Goal: Task Accomplishment & Management: Manage account settings

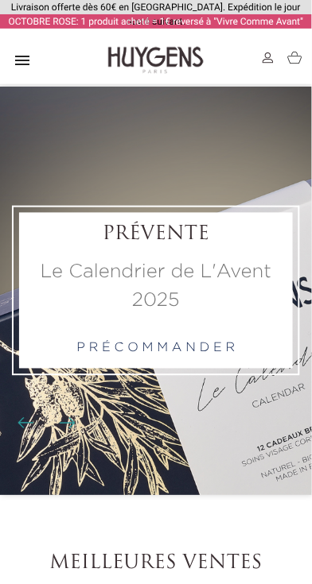
click at [270, 58] on img at bounding box center [267, 57] width 11 height 11
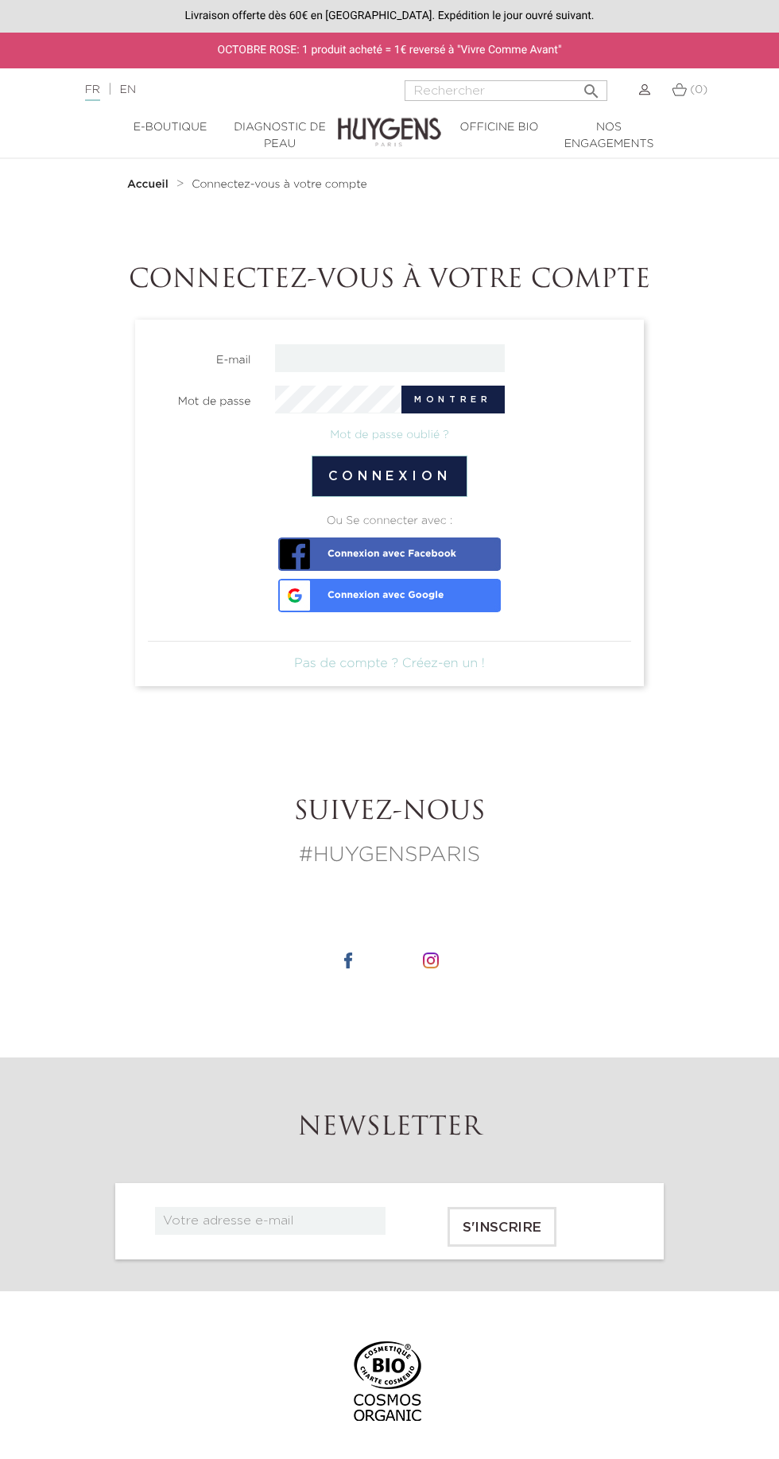
click at [461, 358] on input "email" at bounding box center [390, 358] width 230 height 28
type input "souad.babouri@hotmail.fr"
click at [312, 455] on button "Connexion" at bounding box center [390, 475] width 157 height 41
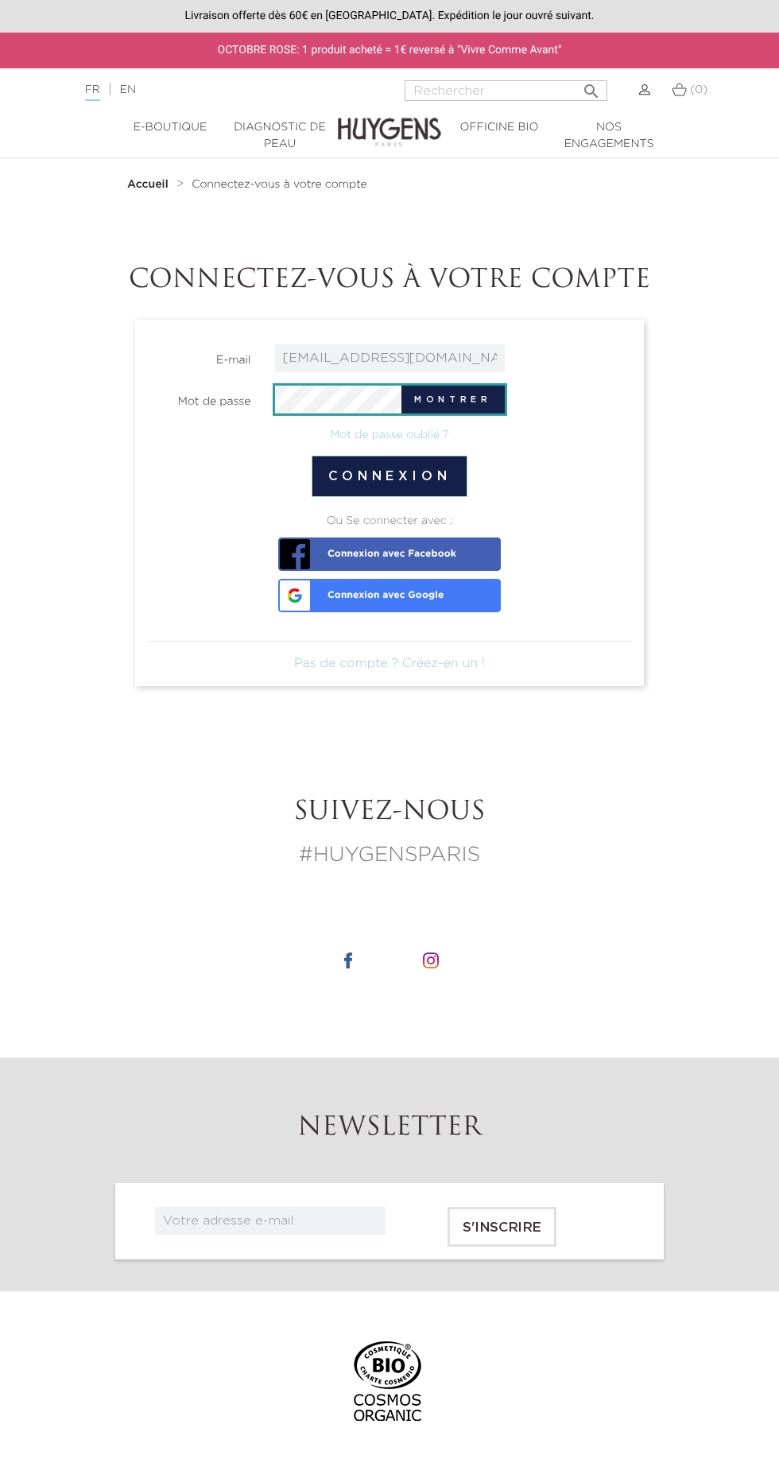
click at [424, 477] on button "Connexion" at bounding box center [390, 475] width 157 height 41
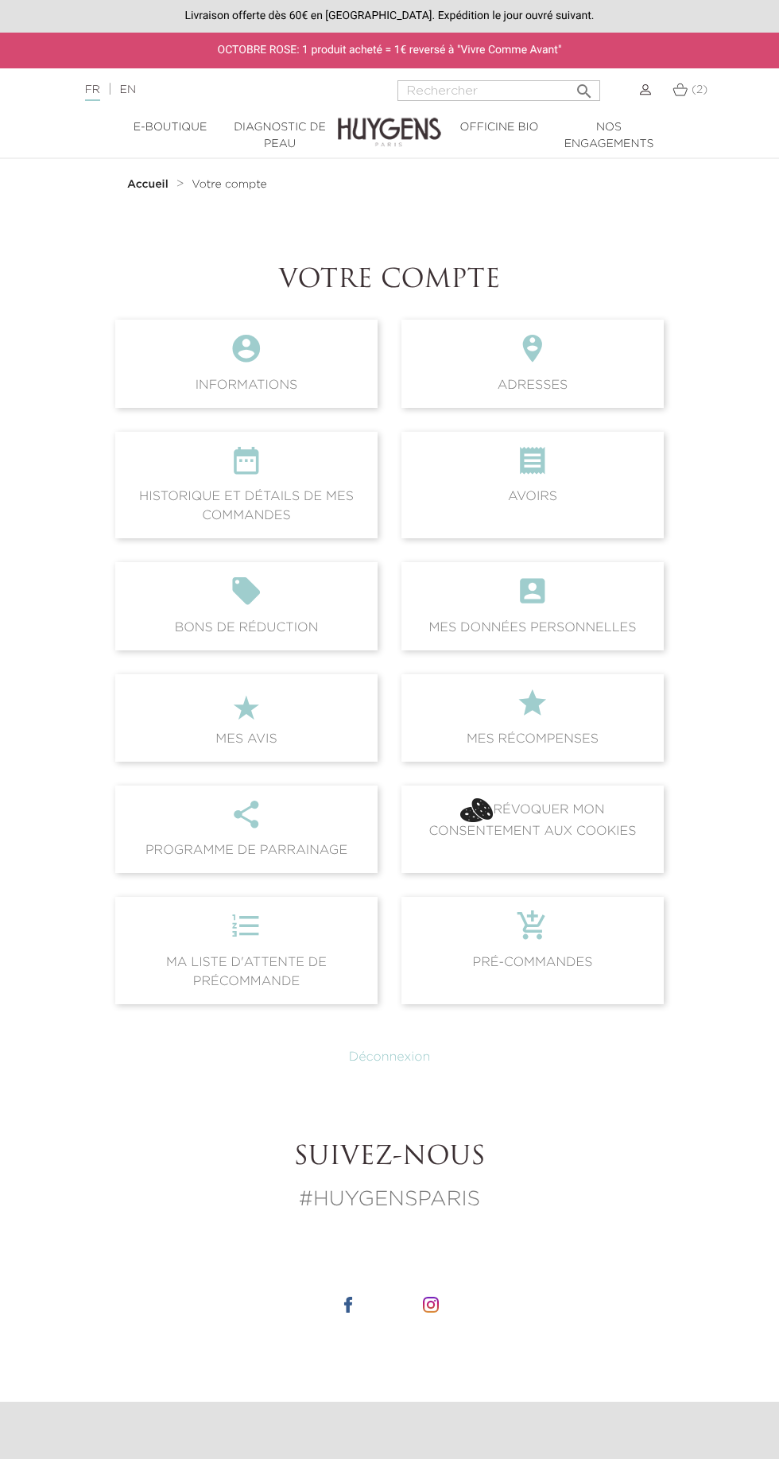
click at [558, 467] on icon "" at bounding box center [532, 465] width 237 height 43
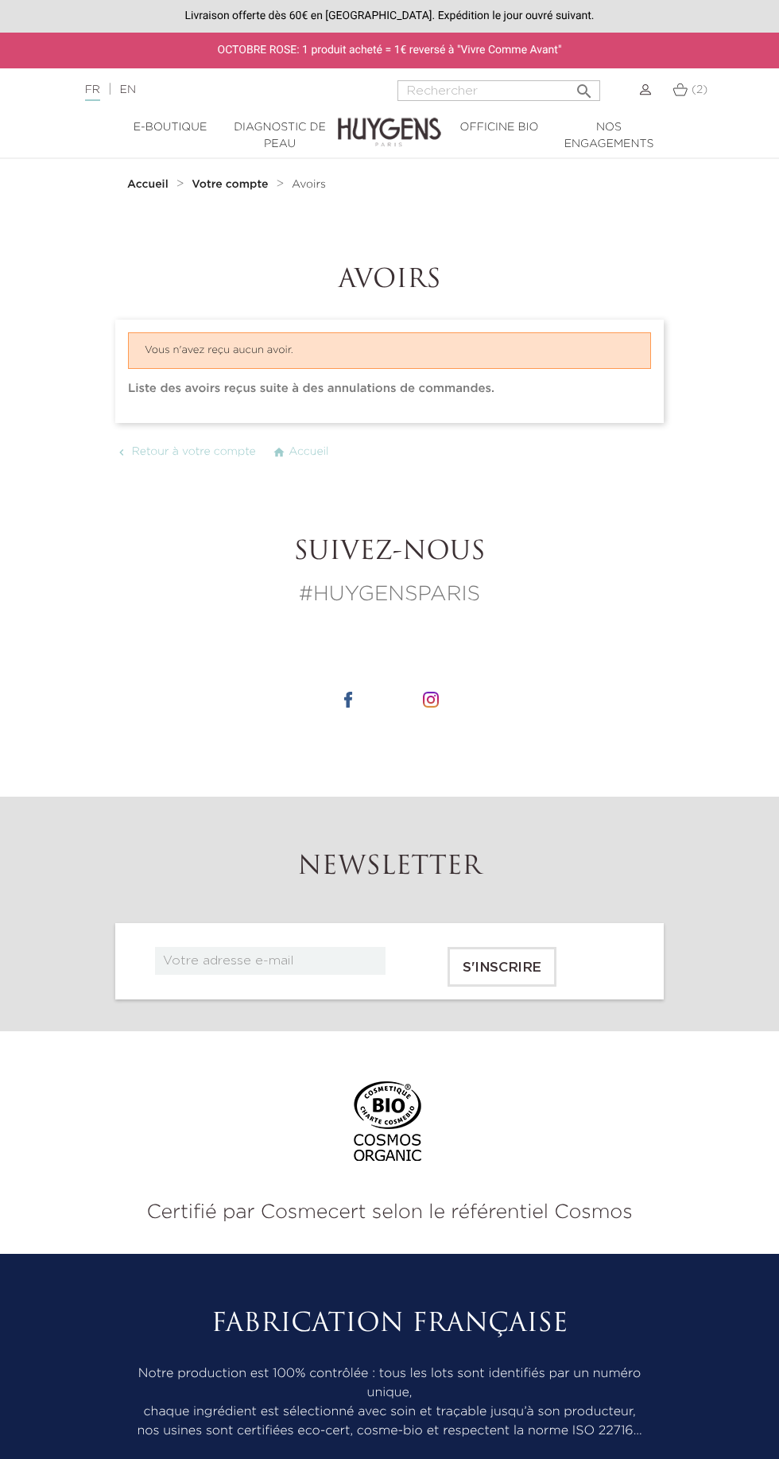
click at [226, 184] on strong "Votre compte" at bounding box center [230, 184] width 76 height 11
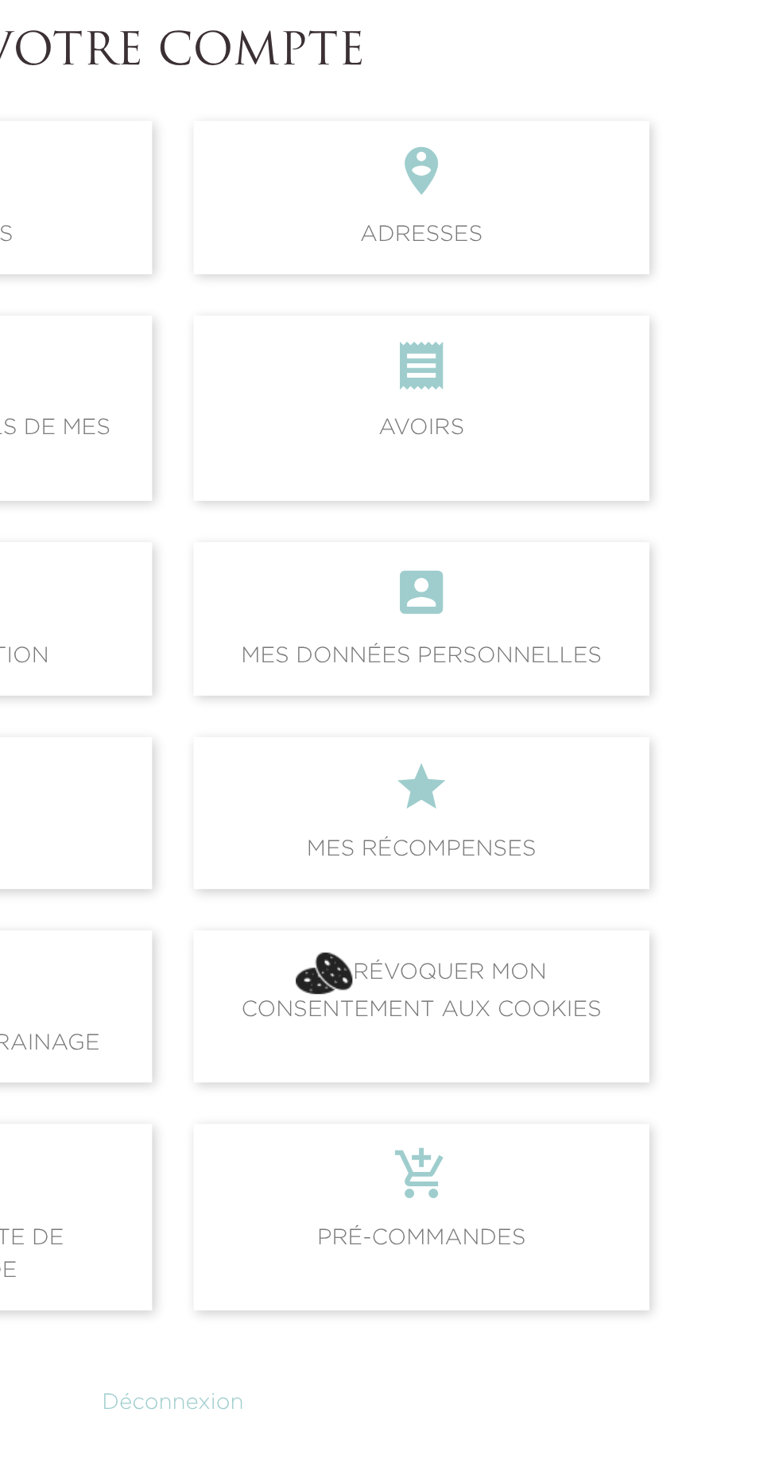
scroll to position [4, 0]
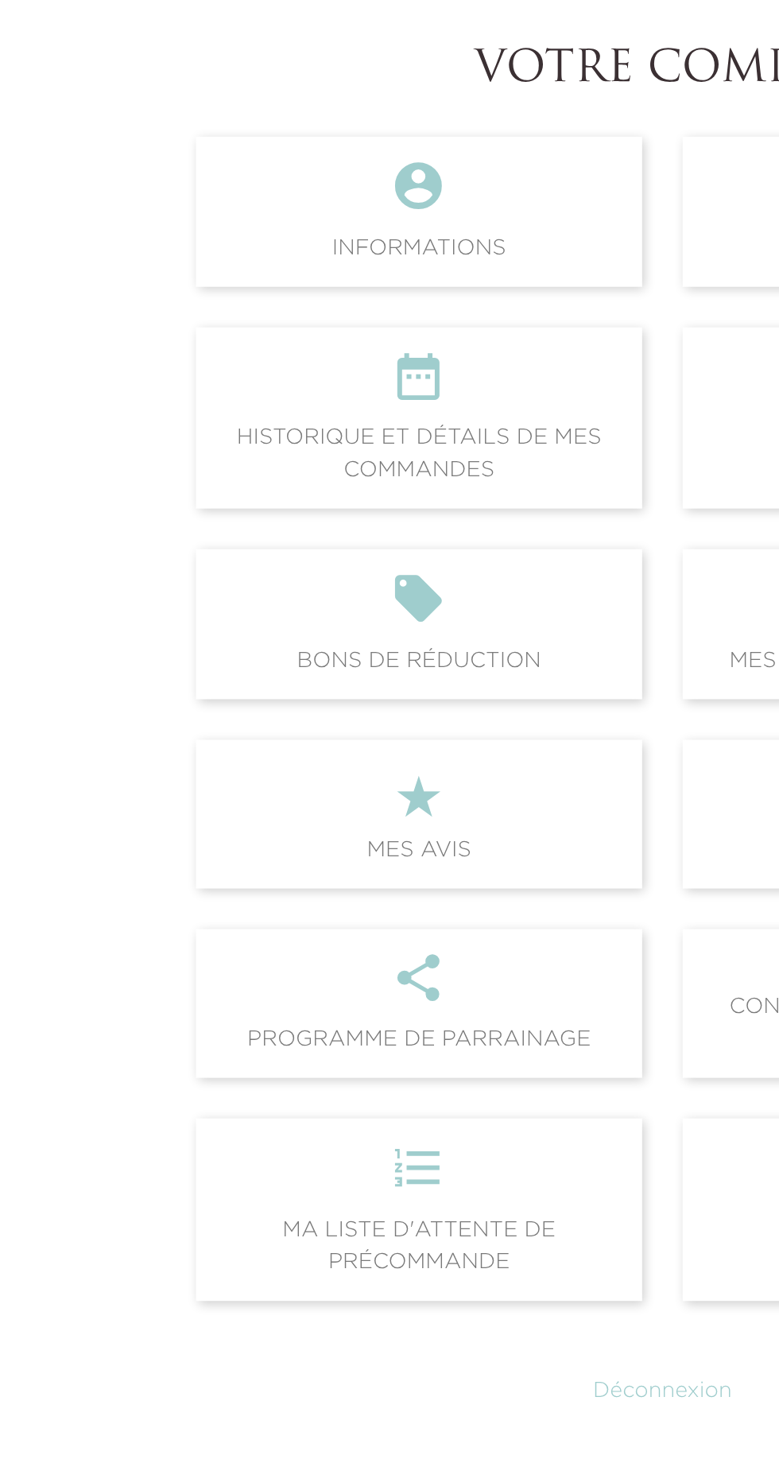
click at [298, 575] on icon "" at bounding box center [246, 575] width 237 height 43
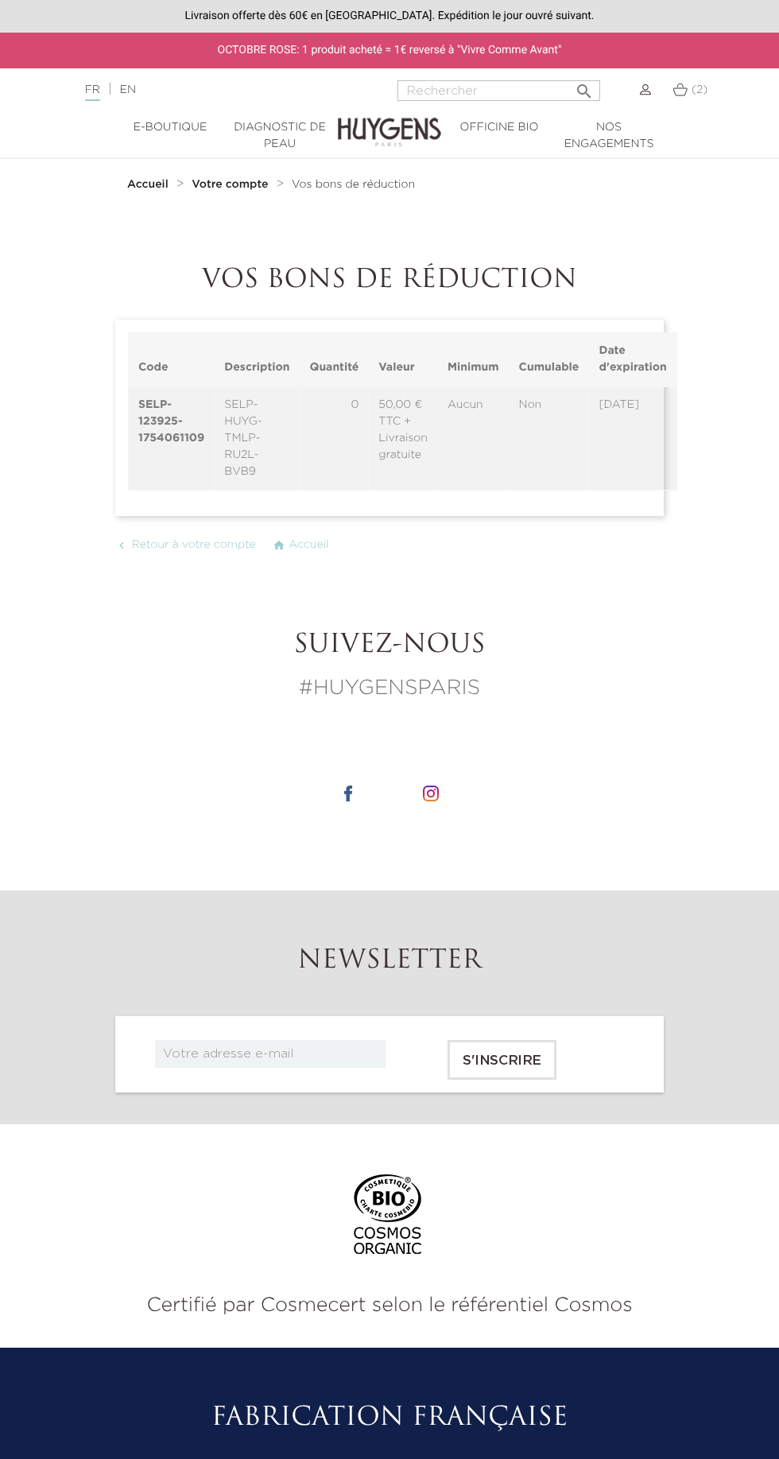
click at [765, 763] on section "Suivez-nous #HUYGENSPARIS" at bounding box center [389, 732] width 779 height 315
